Goal: Information Seeking & Learning: Find contact information

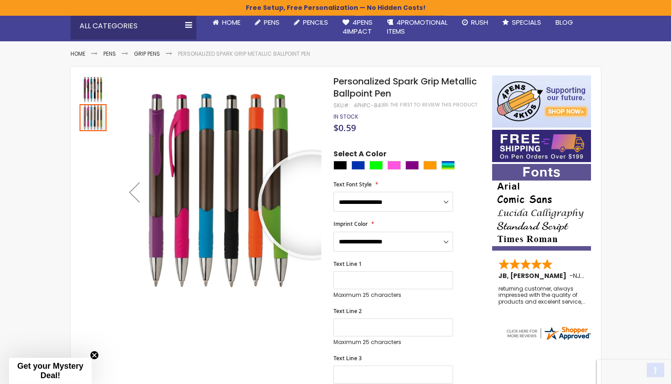
scroll to position [92, 0]
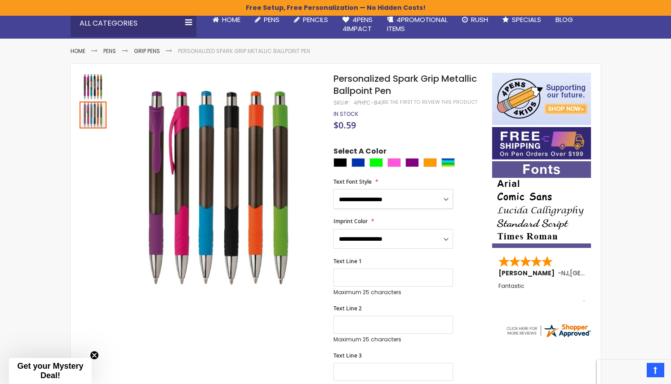
click at [334, 189] on select "**********" at bounding box center [394, 199] width 120 height 20
click at [473, 211] on div "**********" at bounding box center [408, 326] width 149 height 359
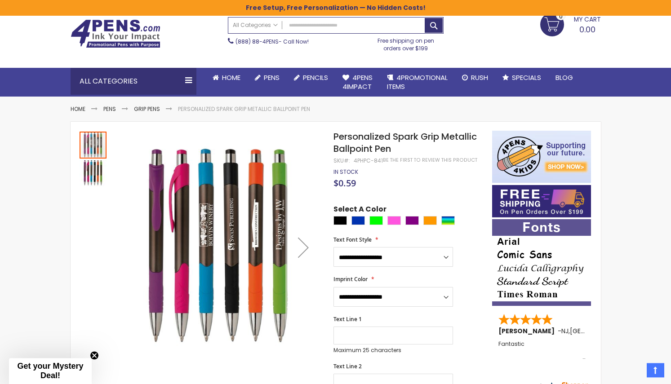
scroll to position [32, 0]
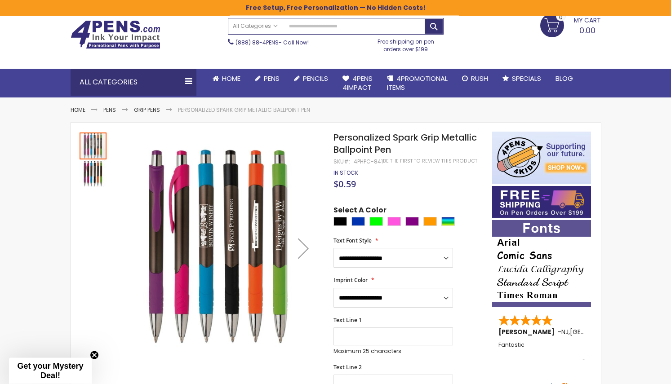
click at [301, 250] on div "Next" at bounding box center [304, 249] width 36 height 36
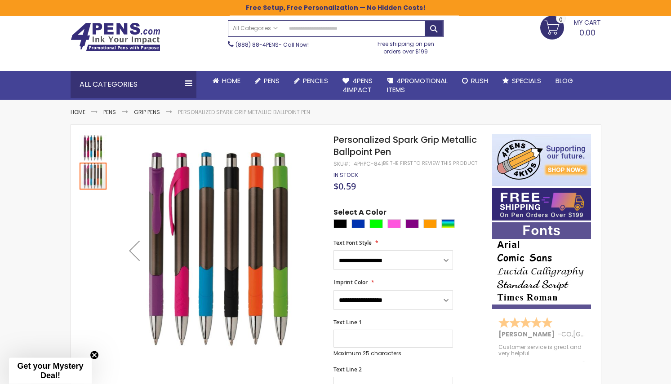
scroll to position [46, 0]
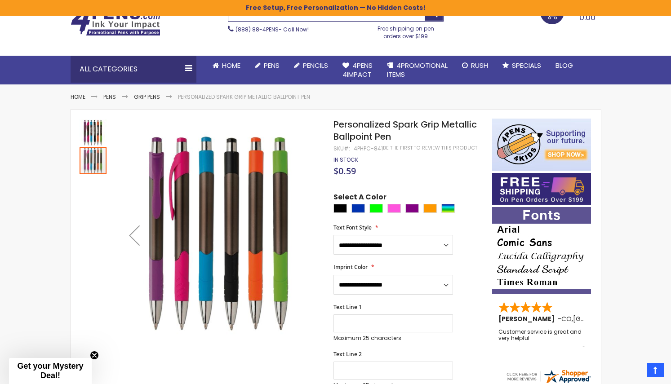
click at [94, 131] on img "Personalized Spark Grip Metallic Ballpoint Pen" at bounding box center [93, 133] width 27 height 27
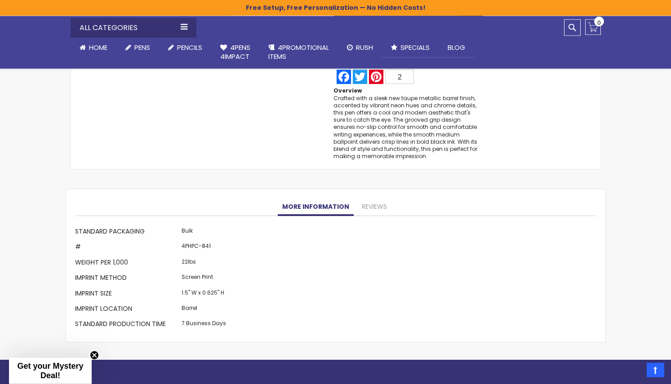
scroll to position [734, 0]
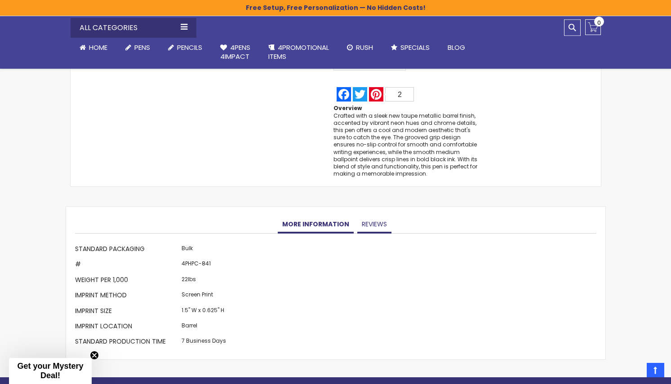
click at [372, 216] on link "Reviews" at bounding box center [374, 225] width 34 height 18
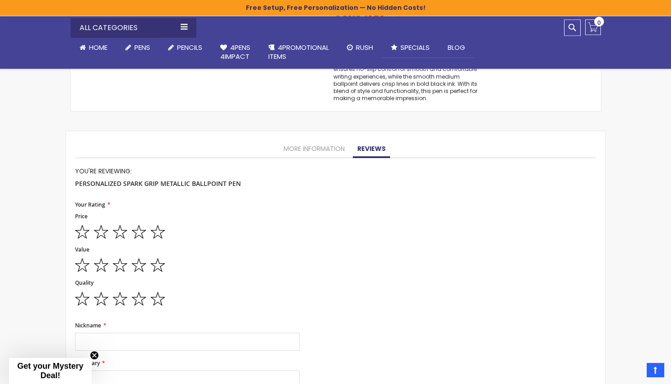
scroll to position [764, 0]
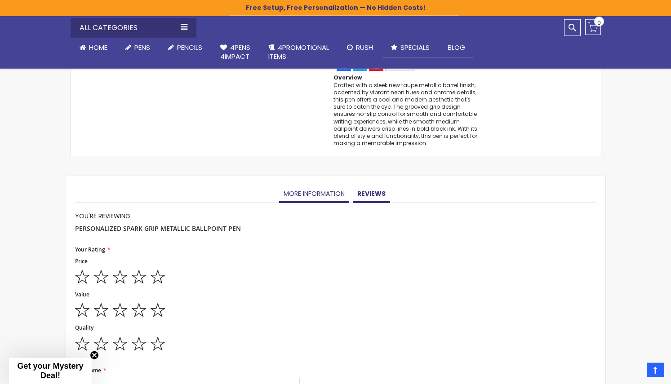
click at [328, 193] on link "More Information" at bounding box center [314, 194] width 70 height 18
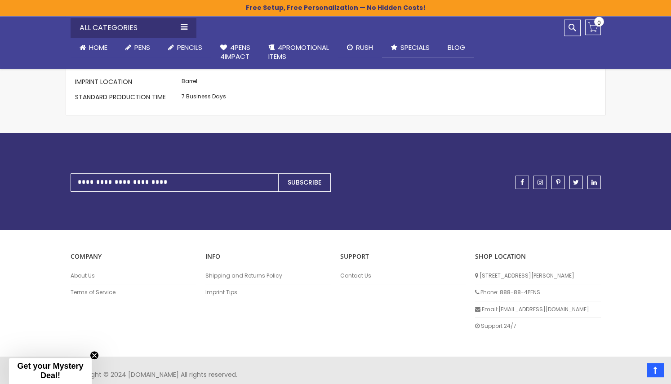
scroll to position [986, 0]
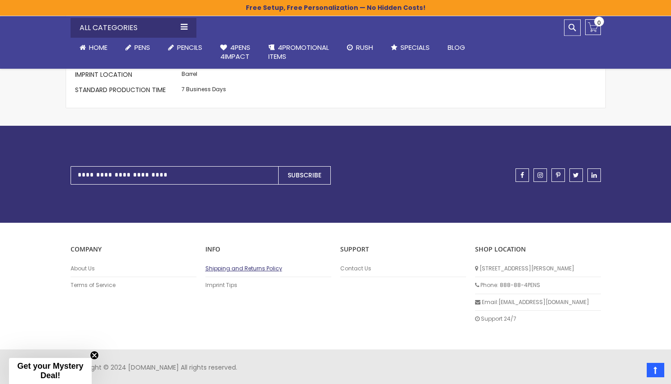
click at [238, 269] on link "Shipping and Returns Policy" at bounding box center [268, 268] width 126 height 7
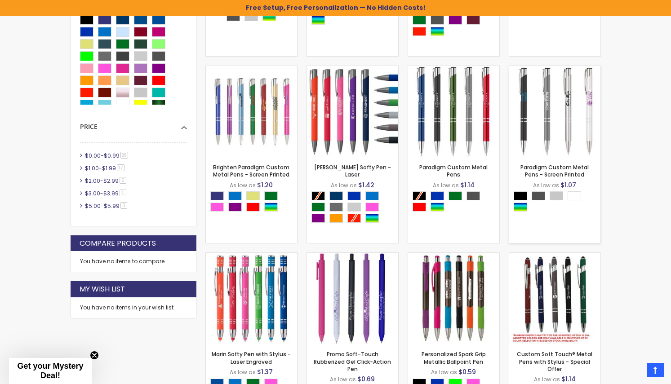
scroll to position [375, 0]
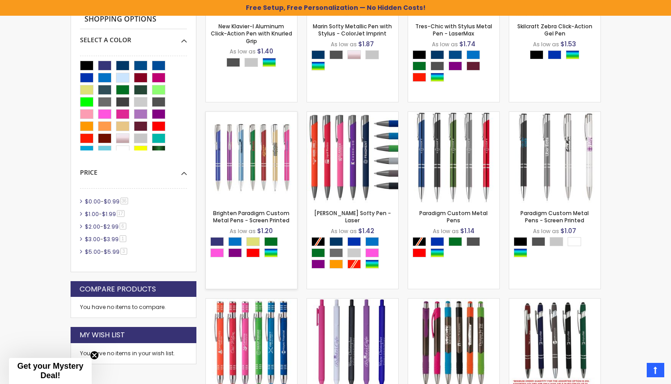
click at [263, 167] on img at bounding box center [251, 157] width 91 height 91
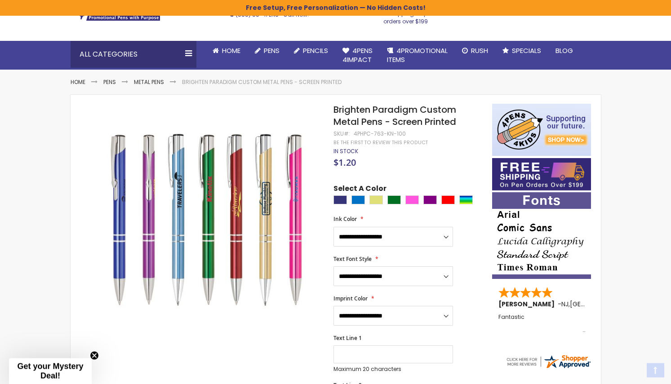
scroll to position [92, 0]
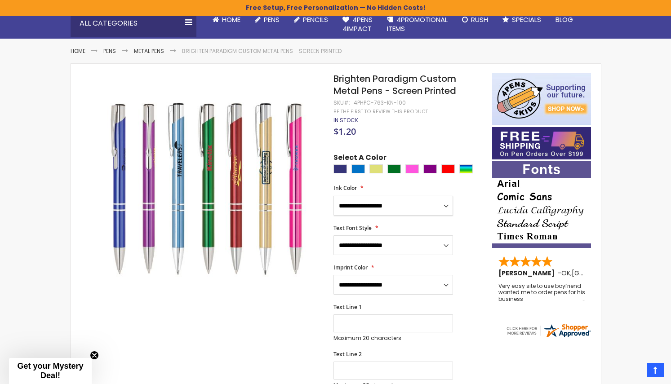
click at [334, 196] on select "**********" at bounding box center [394, 206] width 120 height 20
drag, startPoint x: 381, startPoint y: 209, endPoint x: 311, endPoint y: 299, distance: 114.8
click at [334, 236] on select "**********" at bounding box center [394, 246] width 120 height 20
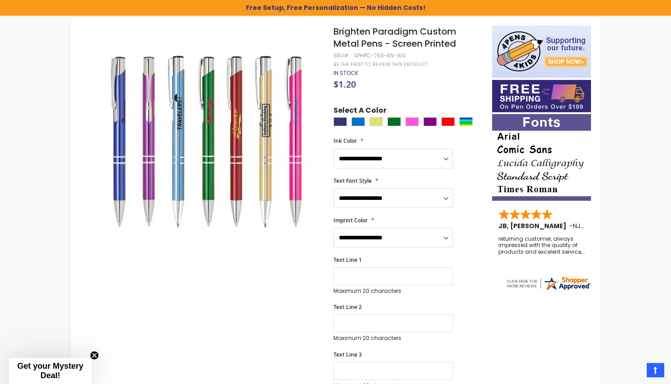
scroll to position [138, 0]
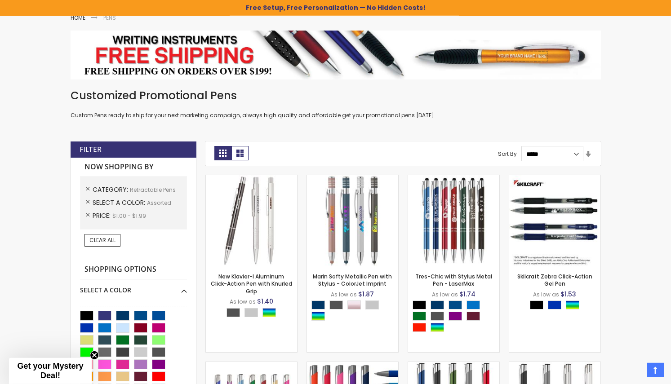
scroll to position [138, 0]
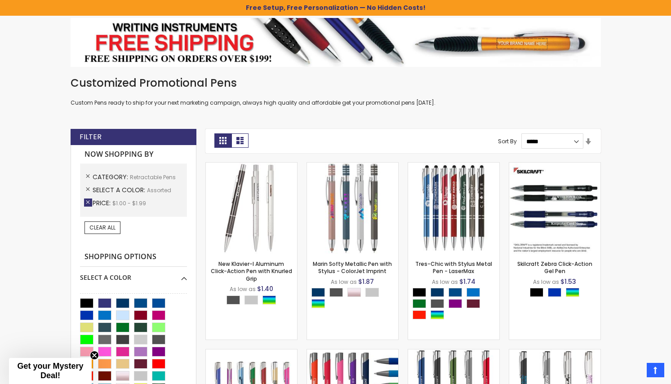
click at [87, 204] on link "Remove This Item" at bounding box center [88, 203] width 8 height 8
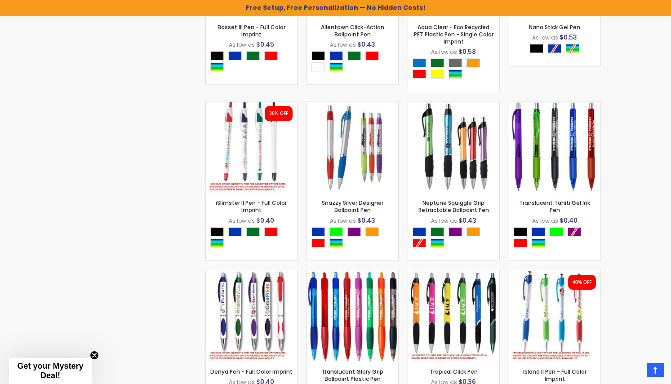
scroll to position [2110, 0]
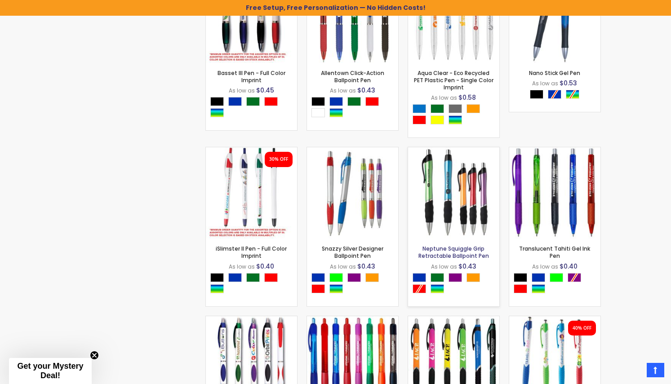
click at [454, 245] on link "Neptune Squiggle Grip Retractable Ballpoint Pen" at bounding box center [454, 252] width 71 height 15
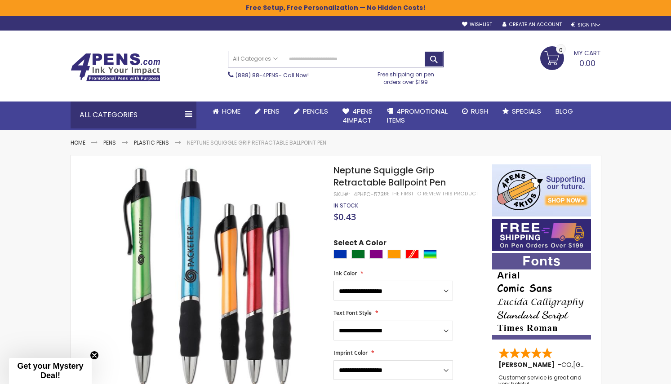
click at [20, 85] on div "Toggle Nav Search All Categories All Categories Pens Plastic Pens Metal Pens Gr…" at bounding box center [335, 81] width 671 height 100
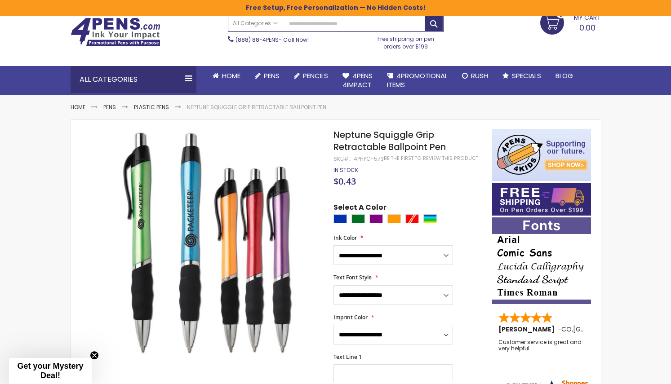
scroll to position [46, 0]
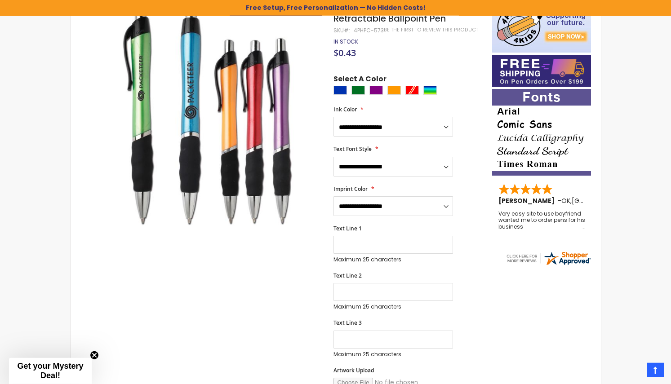
scroll to position [92, 0]
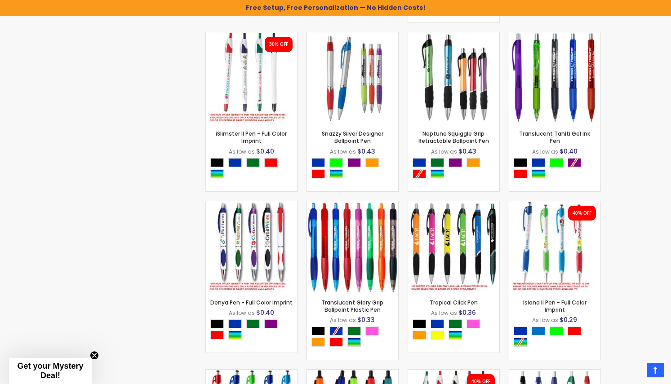
scroll to position [2241, 0]
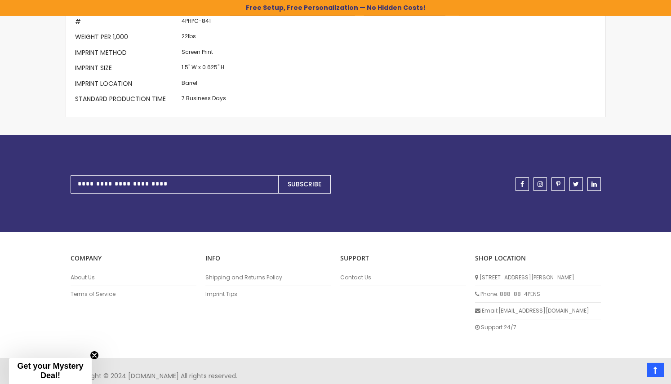
scroll to position [986, 0]
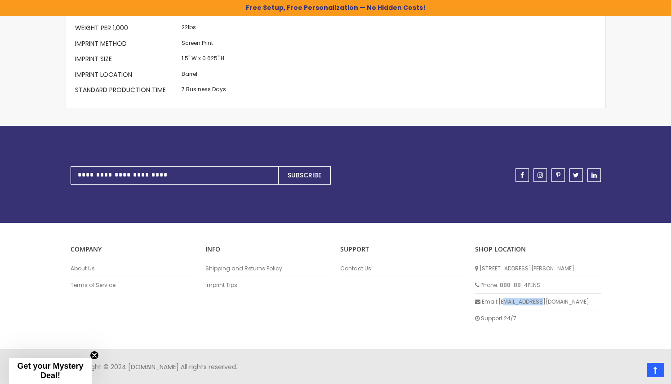
drag, startPoint x: 556, startPoint y: 302, endPoint x: 500, endPoint y: 303, distance: 56.7
click at [501, 303] on li "Email: info@4pens.com" at bounding box center [538, 302] width 126 height 17
click at [498, 304] on li "Email: info@4pens.com" at bounding box center [538, 302] width 126 height 17
click at [548, 302] on li "Email: info@4pens.com" at bounding box center [538, 302] width 126 height 17
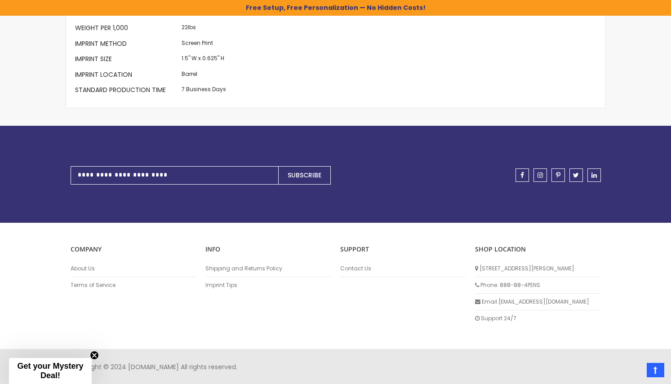
drag, startPoint x: 539, startPoint y: 301, endPoint x: 499, endPoint y: 302, distance: 40.0
click at [499, 302] on li "Email: info@4pens.com" at bounding box center [538, 302] width 126 height 17
copy li "[EMAIL_ADDRESS][DOMAIN_NAME]"
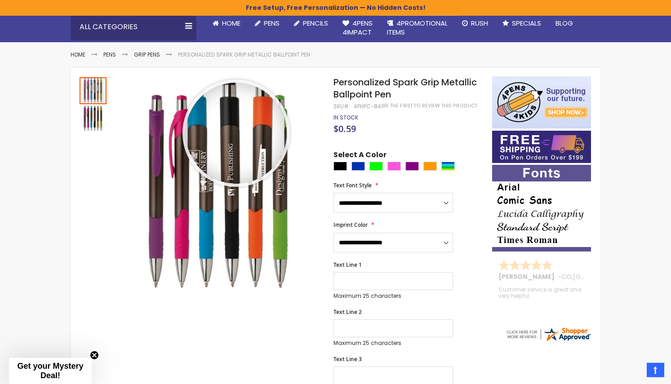
scroll to position [0, 0]
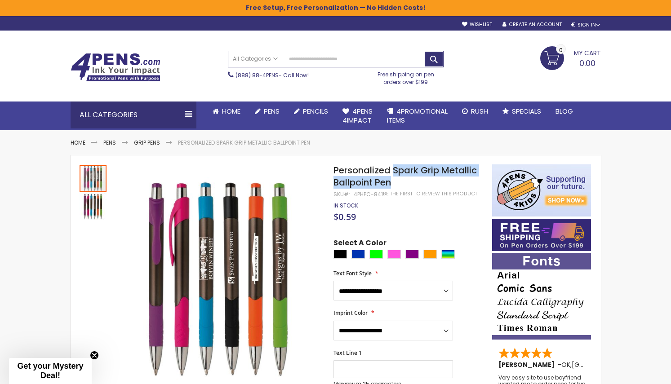
drag, startPoint x: 395, startPoint y: 172, endPoint x: 406, endPoint y: 182, distance: 14.3
click at [406, 182] on h1 "Personalized Spark Grip Metallic Ballpoint Pen" at bounding box center [408, 177] width 149 height 24
copy span "Spark Grip Metallic Ballpoint Pen"
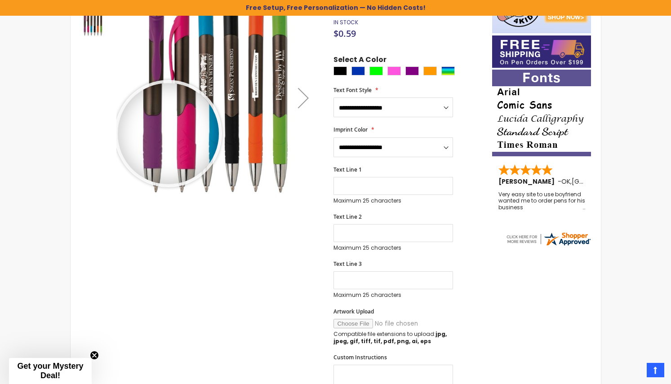
scroll to position [138, 0]
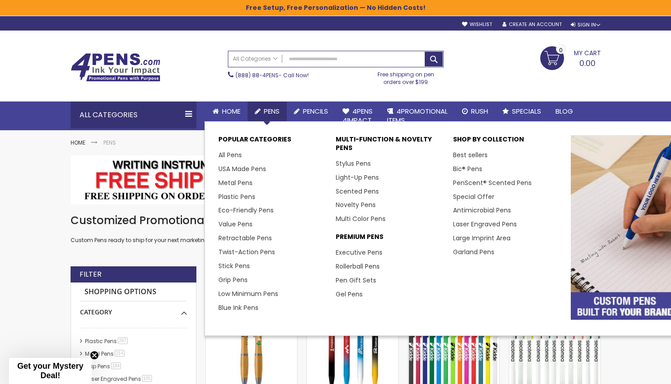
click at [272, 111] on span "Pens" at bounding box center [272, 111] width 16 height 9
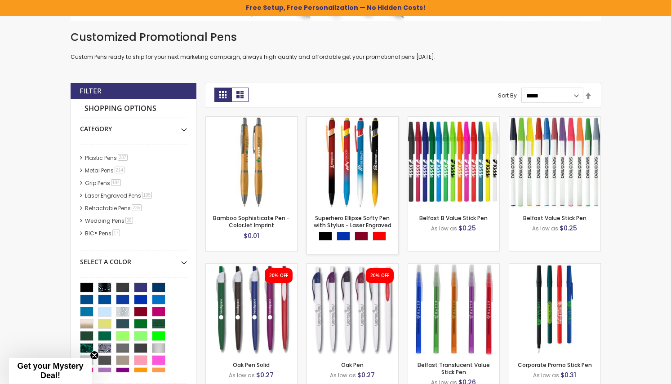
scroll to position [184, 0]
click at [109, 206] on link "Retractable Pens 235 item" at bounding box center [114, 208] width 63 height 8
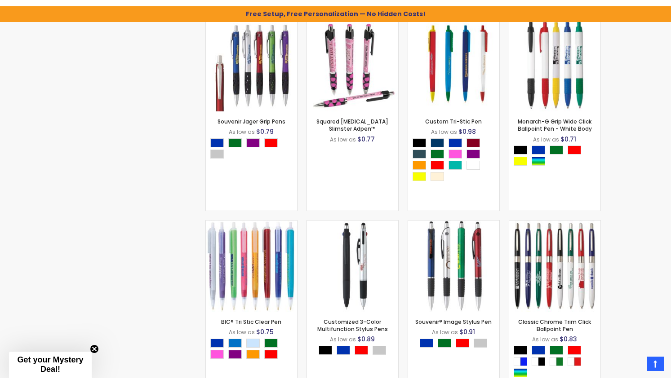
scroll to position [7762, 0]
